Goal: Information Seeking & Learning: Learn about a topic

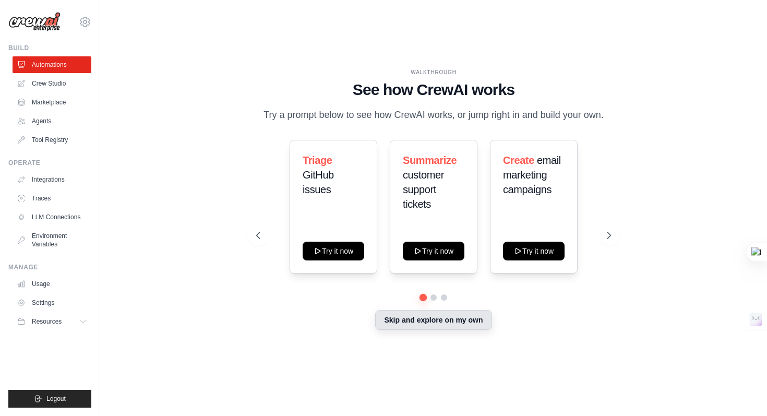
click at [439, 322] on button "Skip and explore on my own" at bounding box center [433, 320] width 116 height 20
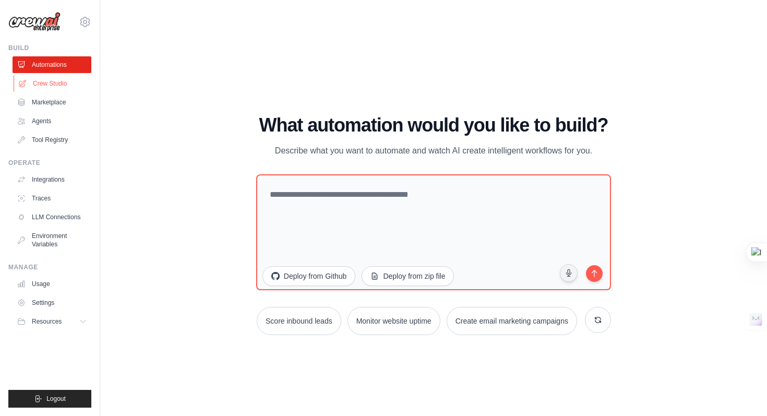
click at [58, 84] on link "Crew Studio" at bounding box center [53, 83] width 79 height 17
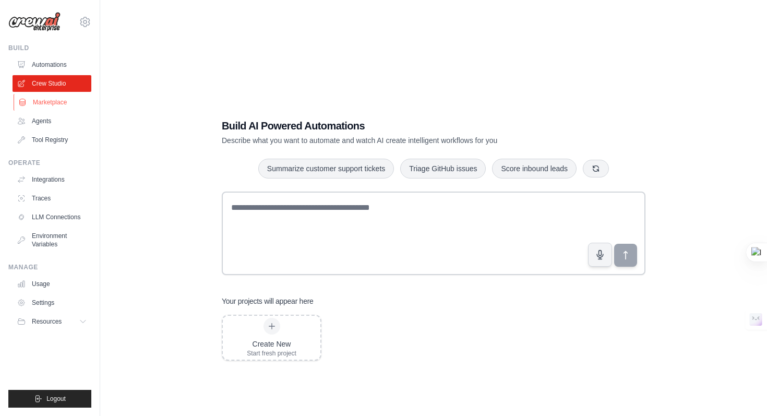
click at [52, 98] on link "Marketplace" at bounding box center [53, 102] width 79 height 17
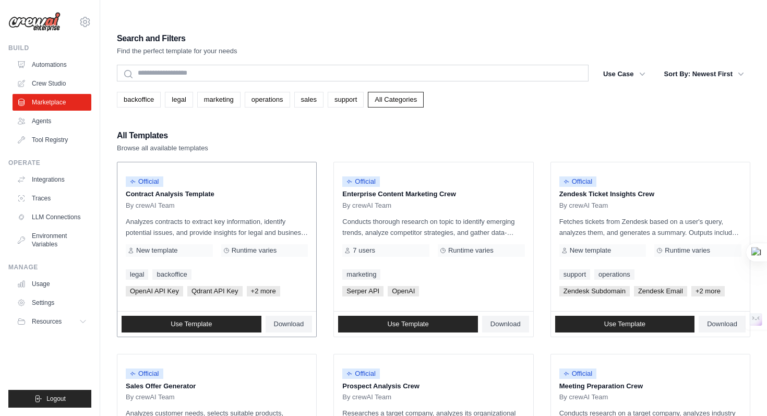
click at [308, 193] on div "Official Contract Analysis Template By crewAI Team Analyzes contracts to extrac…" at bounding box center [216, 236] width 199 height 149
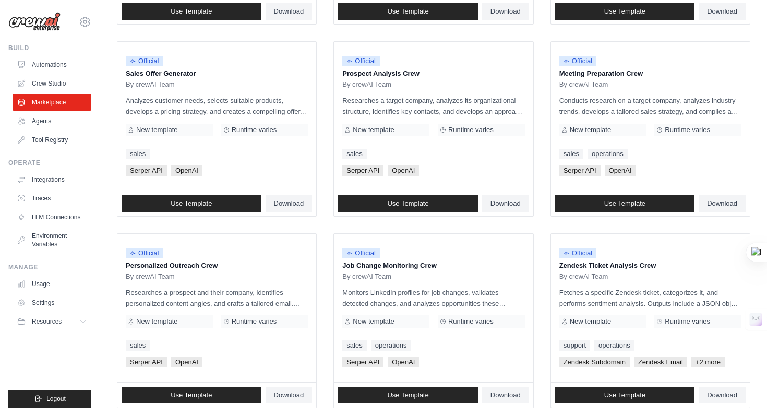
scroll to position [551, 0]
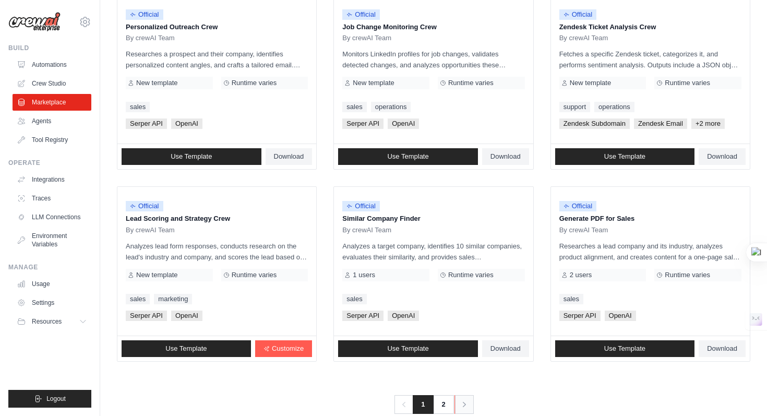
click at [463, 399] on icon "Pagination" at bounding box center [464, 404] width 10 height 10
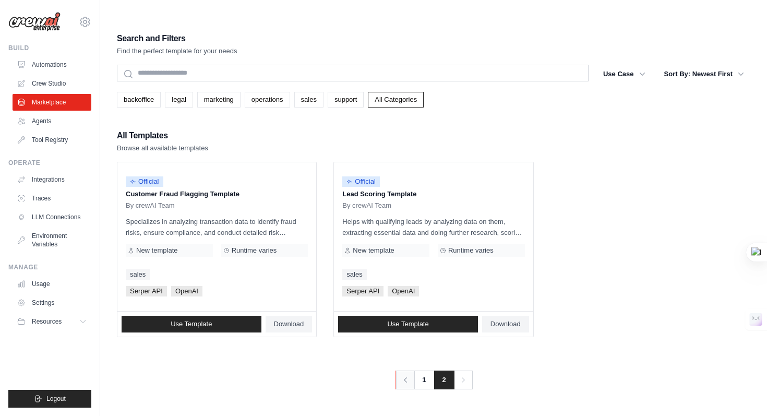
click at [398, 370] on link "Previous" at bounding box center [404, 379] width 19 height 19
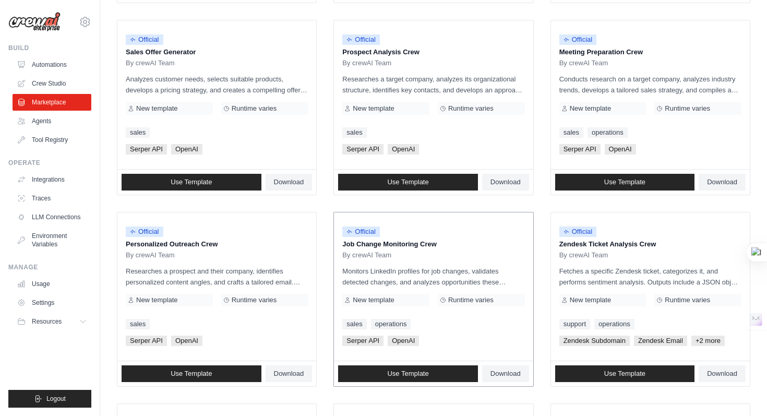
scroll to position [551, 0]
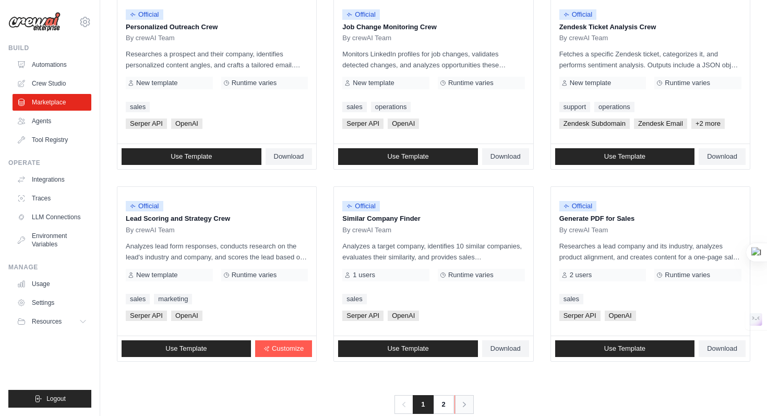
click at [469, 399] on icon "Pagination" at bounding box center [464, 404] width 10 height 10
